Goal: Transaction & Acquisition: Purchase product/service

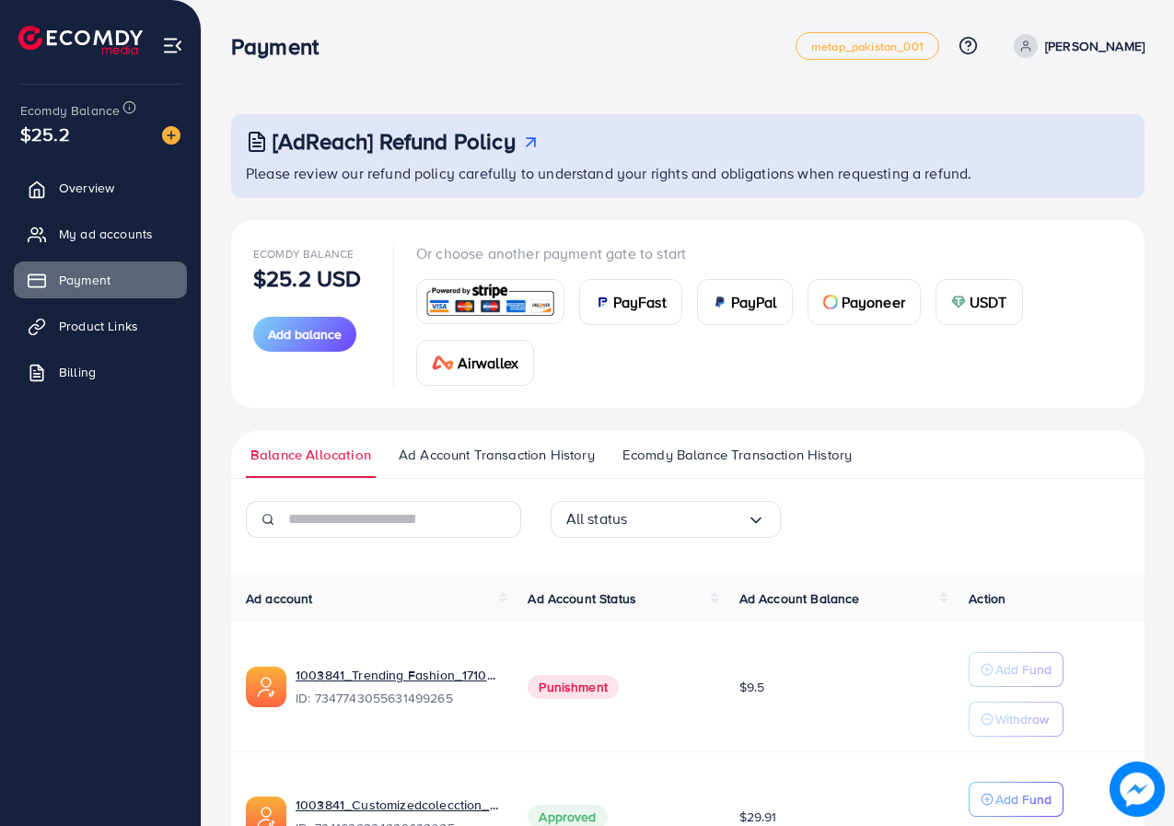
scroll to position [134, 0]
click at [97, 275] on span "Payment" at bounding box center [90, 280] width 52 height 18
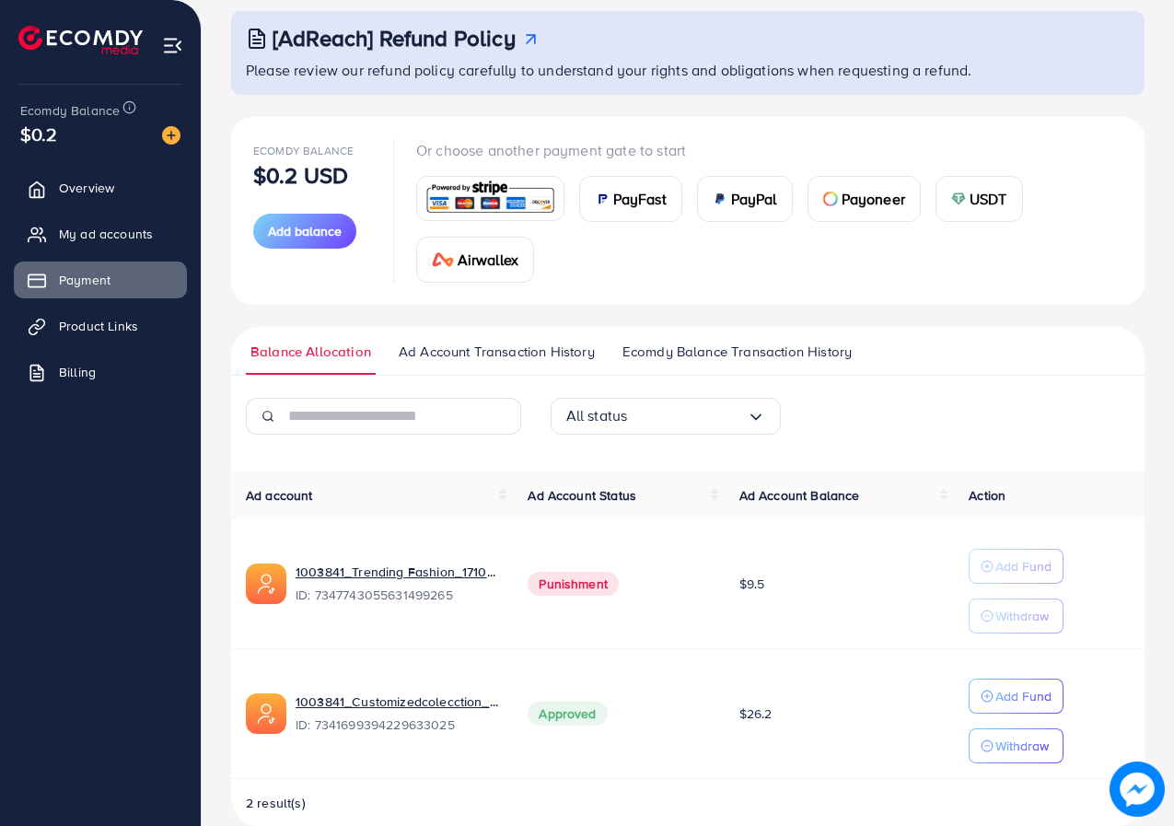
scroll to position [134, 0]
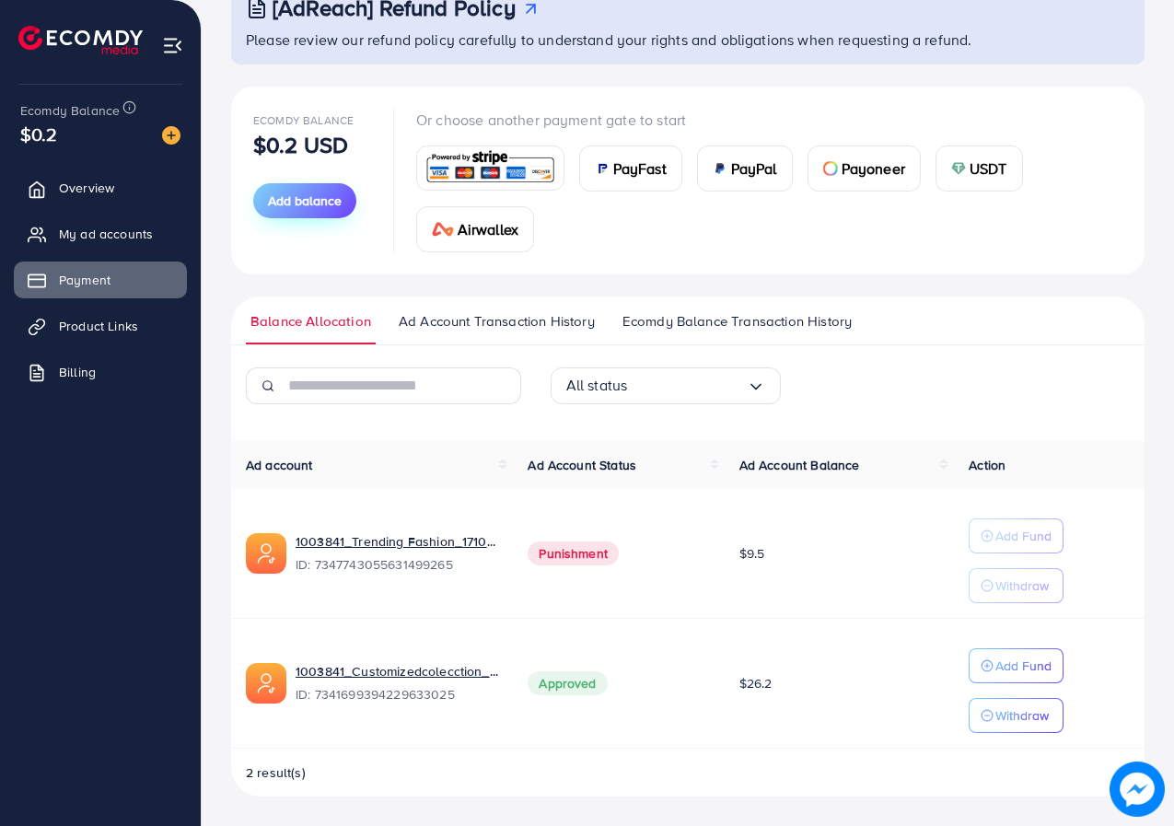
click at [305, 197] on span "Add balance" at bounding box center [305, 201] width 74 height 18
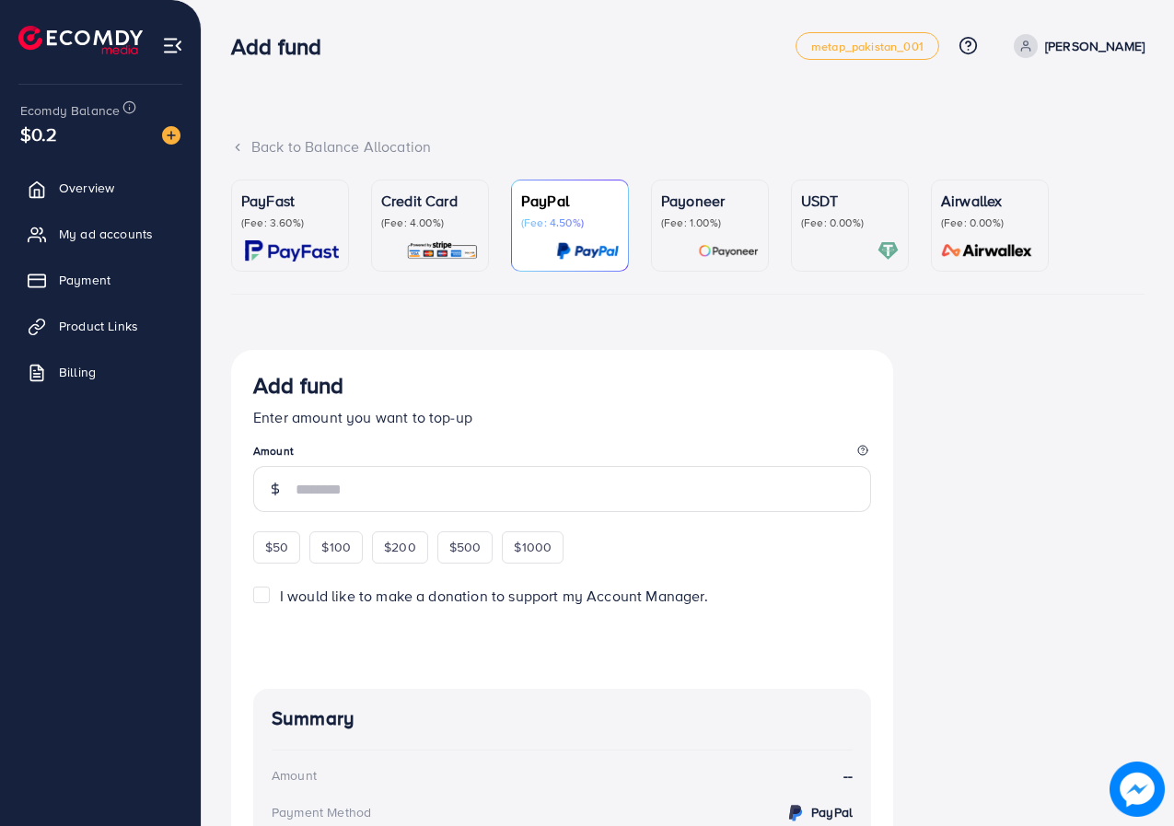
click at [717, 227] on p "(Fee: 1.00%)" at bounding box center [710, 223] width 98 height 15
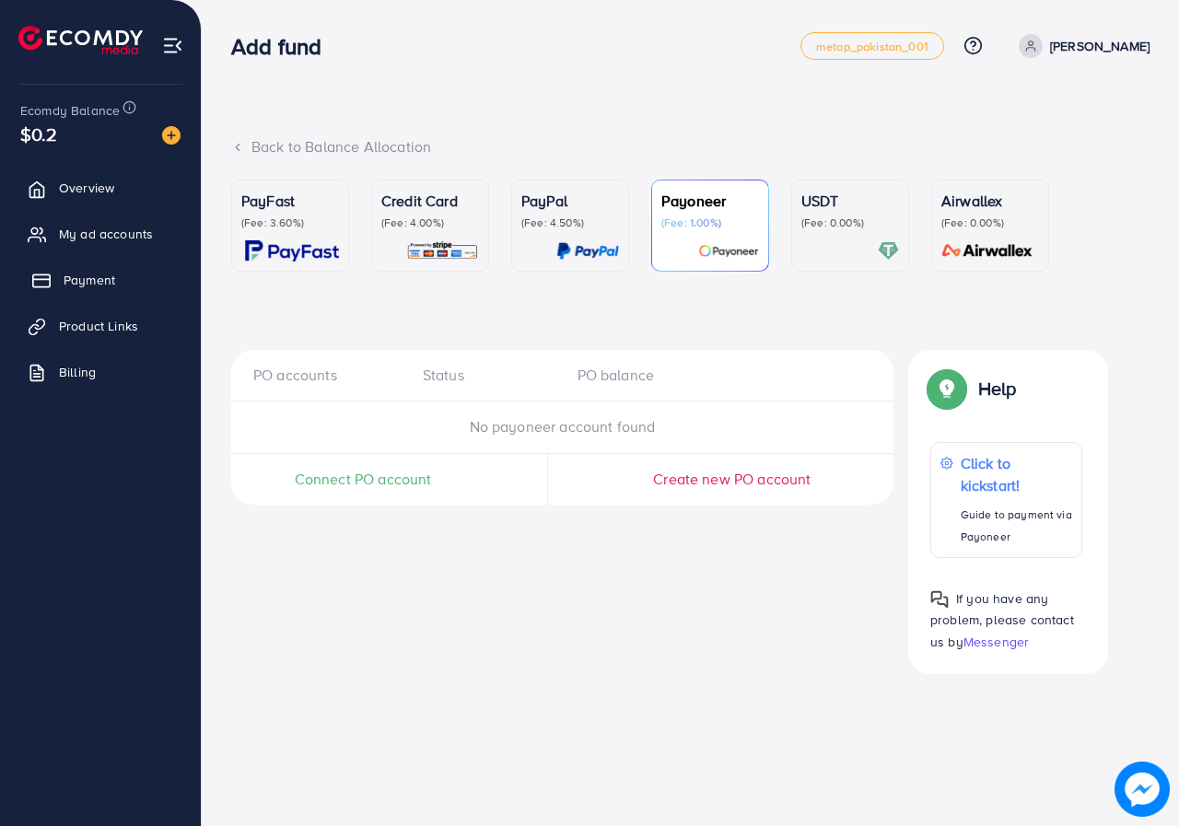
click at [92, 277] on span "Payment" at bounding box center [90, 280] width 52 height 18
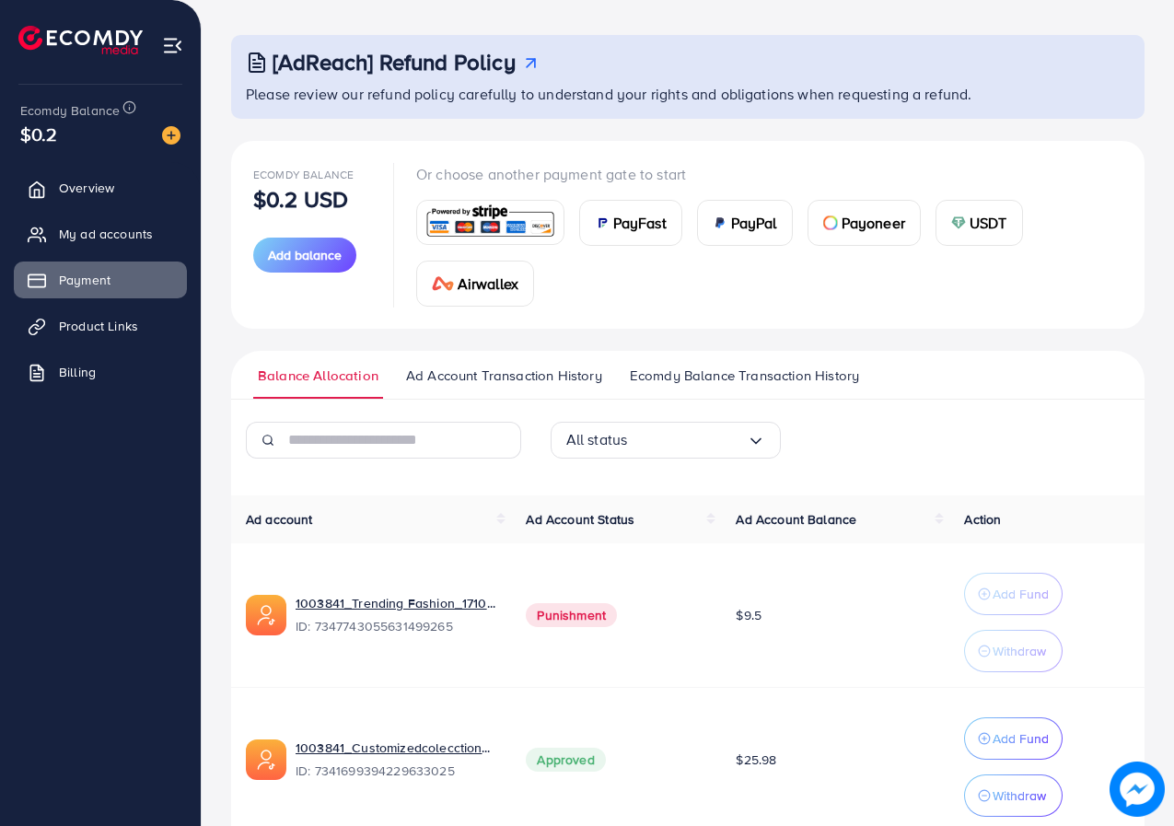
scroll to position [163, 0]
